Goal: Use online tool/utility: Utilize a website feature to perform a specific function

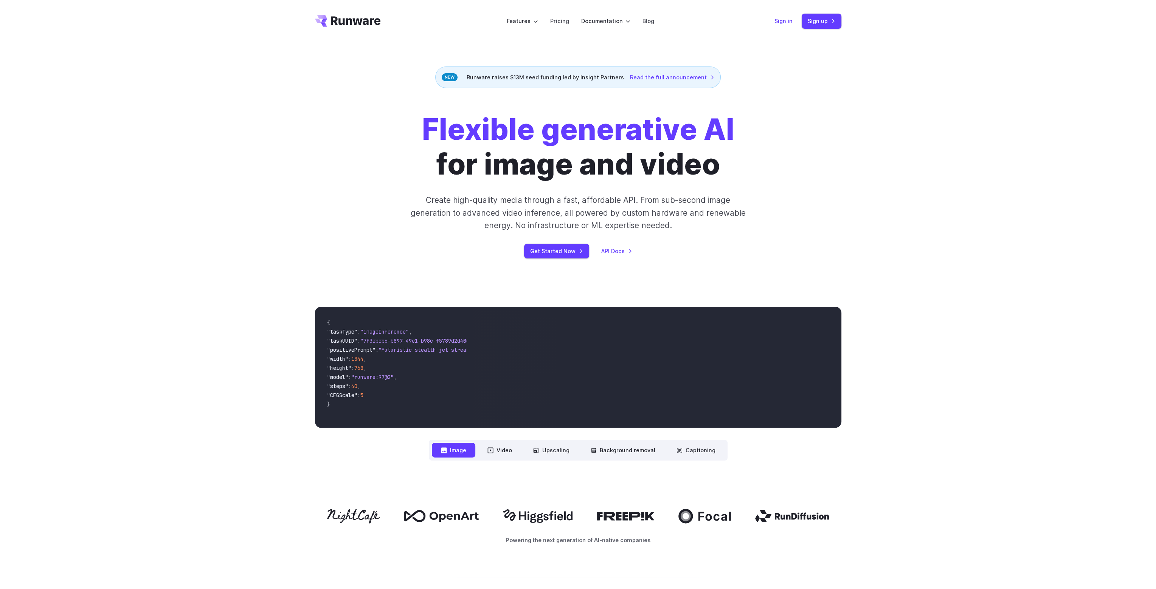
click at [781, 23] on link "Sign in" at bounding box center [783, 21] width 18 height 9
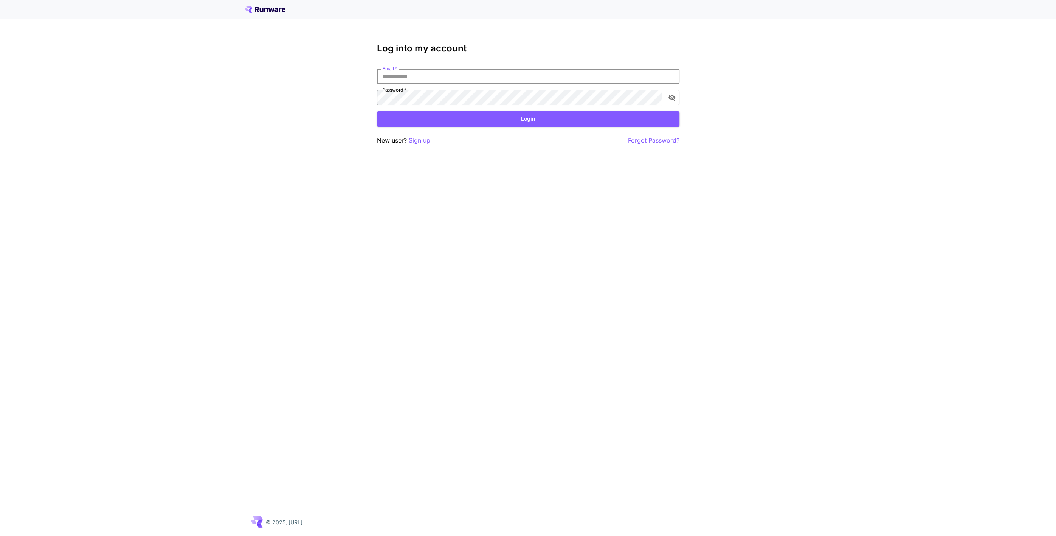
click at [460, 77] on input "Email   *" at bounding box center [528, 76] width 302 height 15
type input "**********"
click button "Login" at bounding box center [528, 118] width 302 height 15
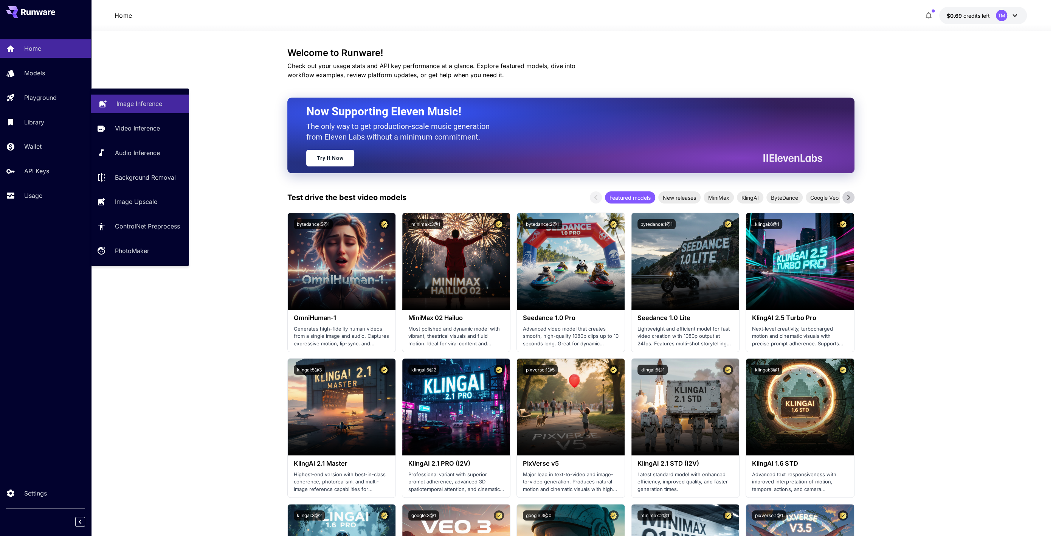
click at [125, 102] on p "Image Inference" at bounding box center [139, 103] width 46 height 9
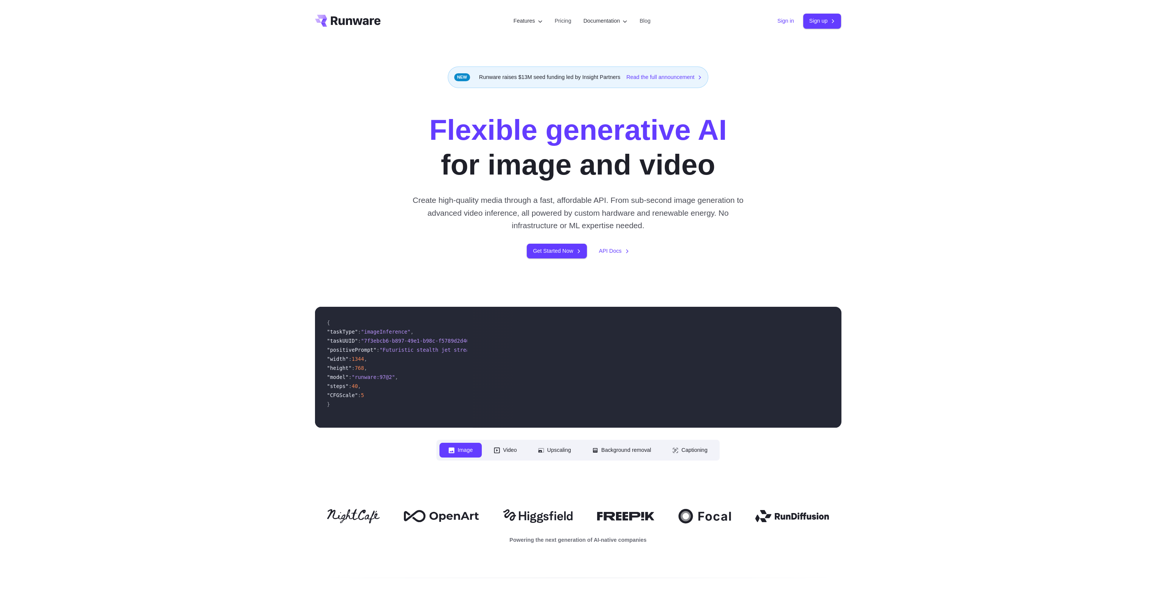
click at [777, 24] on link "Sign in" at bounding box center [785, 21] width 17 height 9
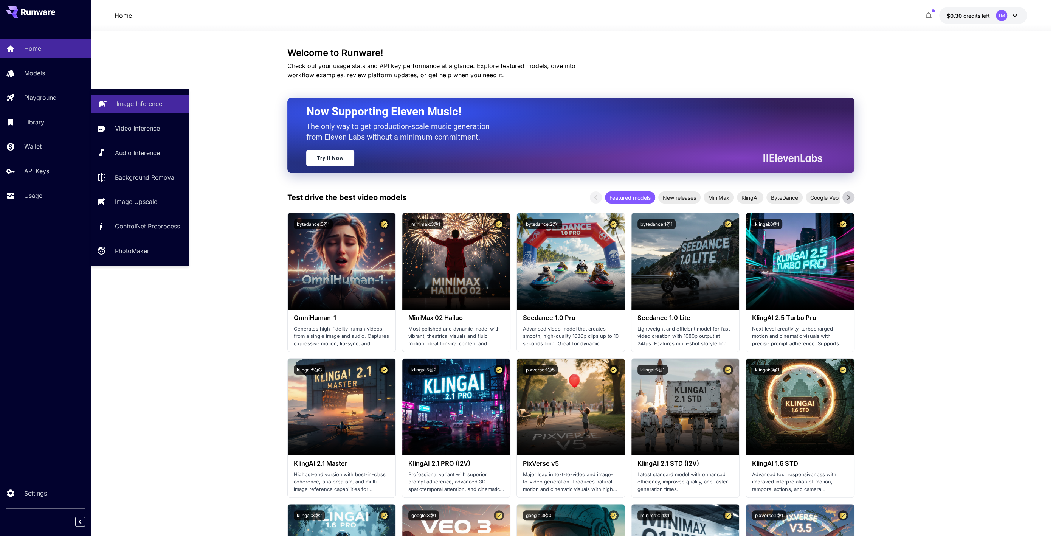
click at [141, 107] on p "Image Inference" at bounding box center [139, 103] width 46 height 9
